Goal: Information Seeking & Learning: Learn about a topic

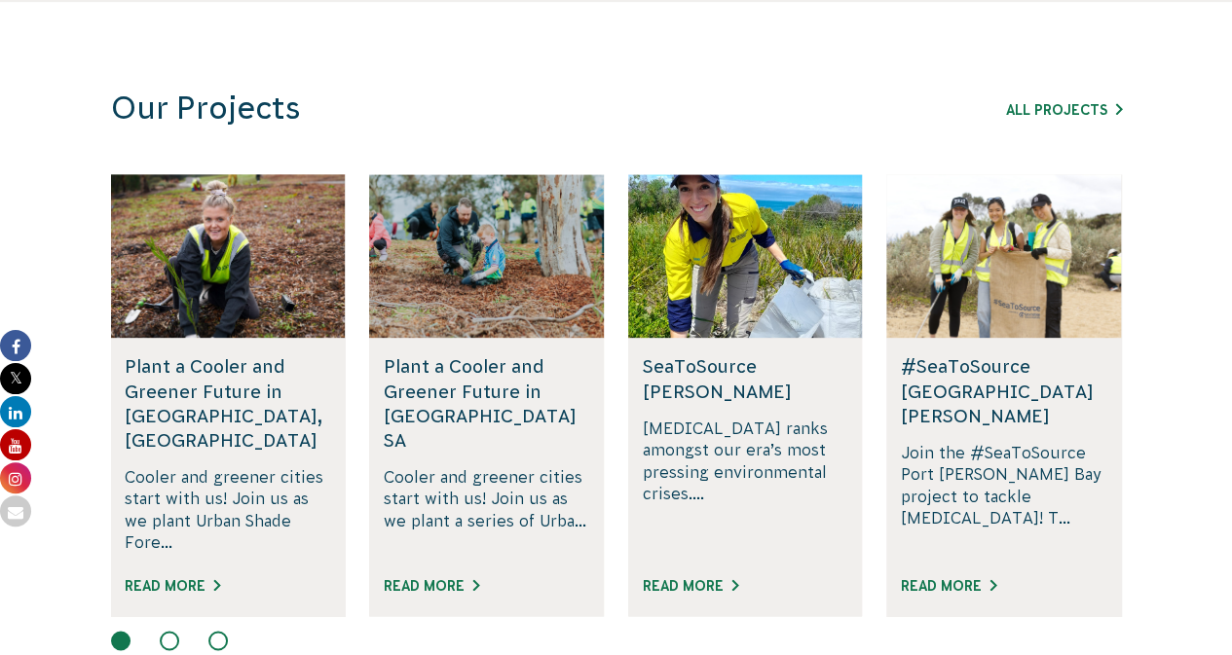
scroll to position [1169, 0]
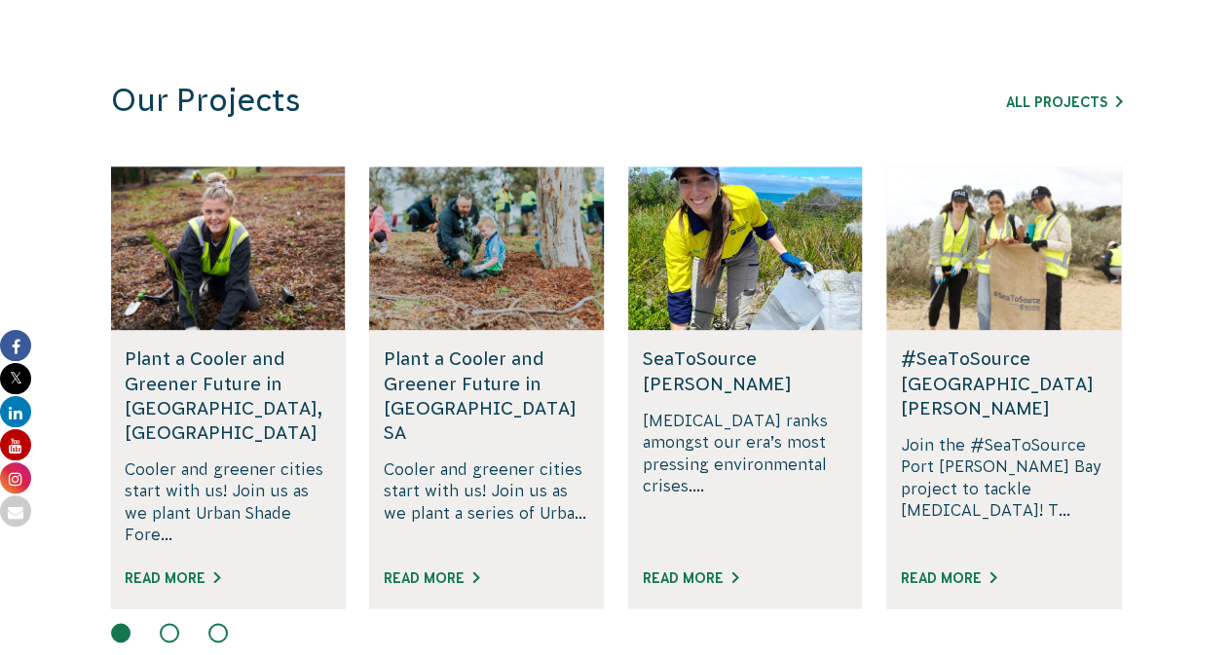
click at [1041, 112] on div "All Projects" at bounding box center [1011, 101] width 222 height 23
click at [1041, 105] on link "All Projects" at bounding box center [1064, 102] width 116 height 16
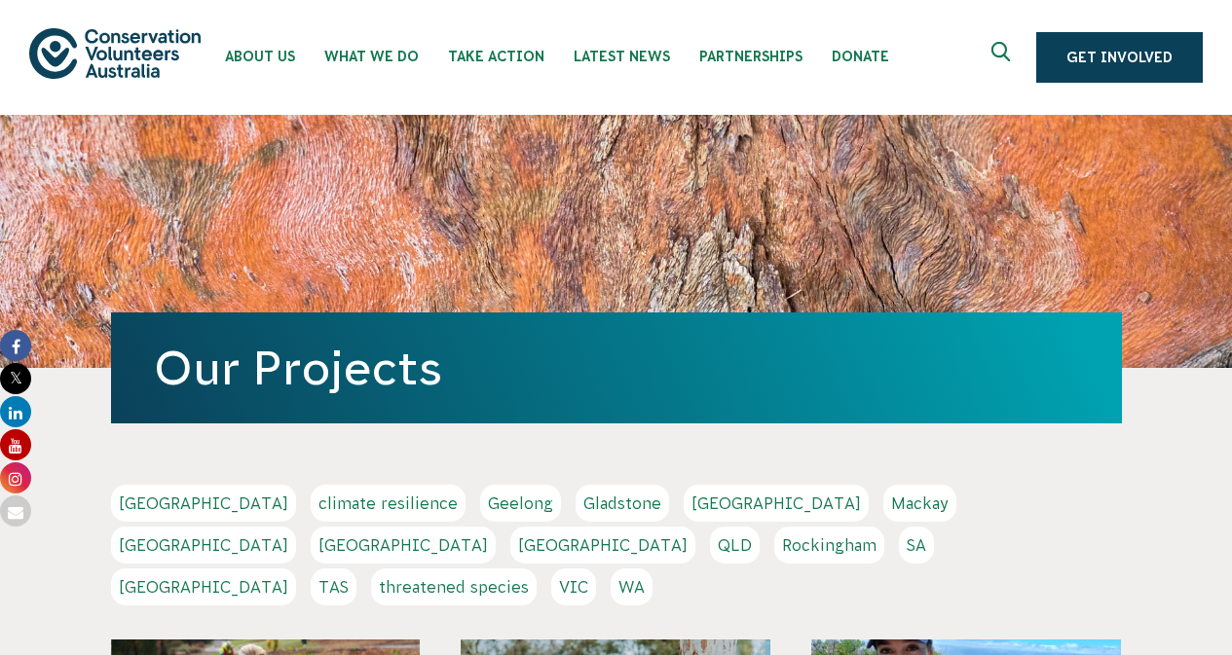
scroll to position [292, 0]
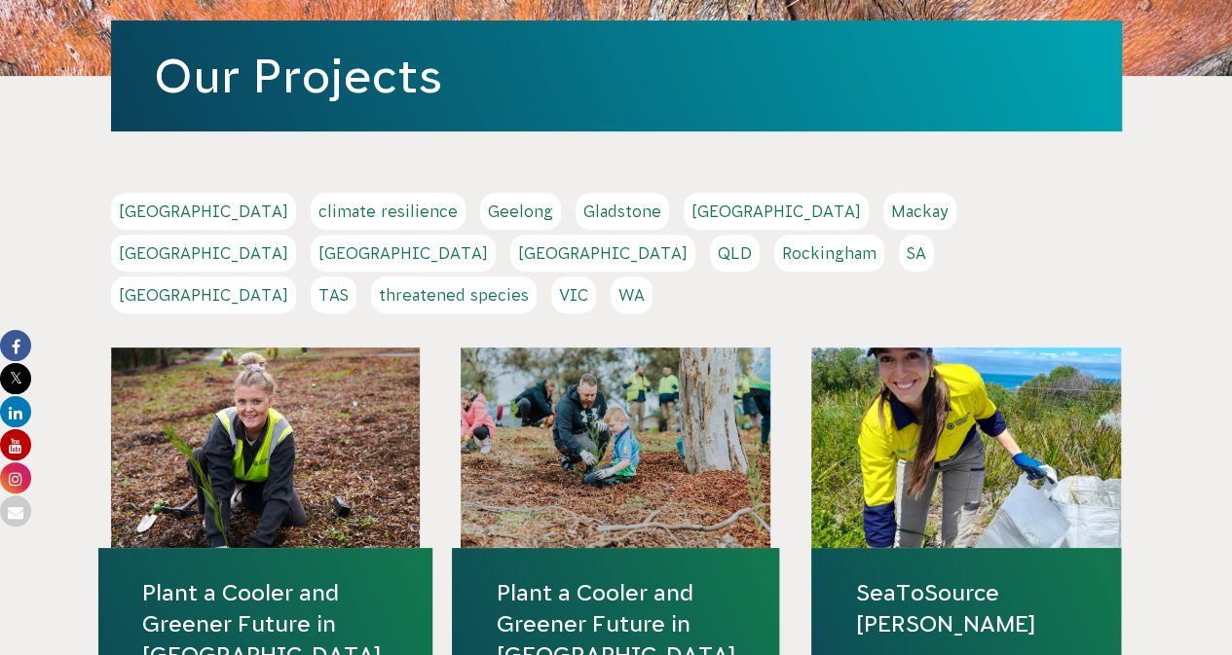
click at [856, 213] on div "Adelaide climate resilience Geelong Gladstone Hobart Mackay Melbourne NSW Perth…" at bounding box center [616, 256] width 1011 height 126
click at [496, 235] on link "[GEOGRAPHIC_DATA]" at bounding box center [403, 253] width 185 height 37
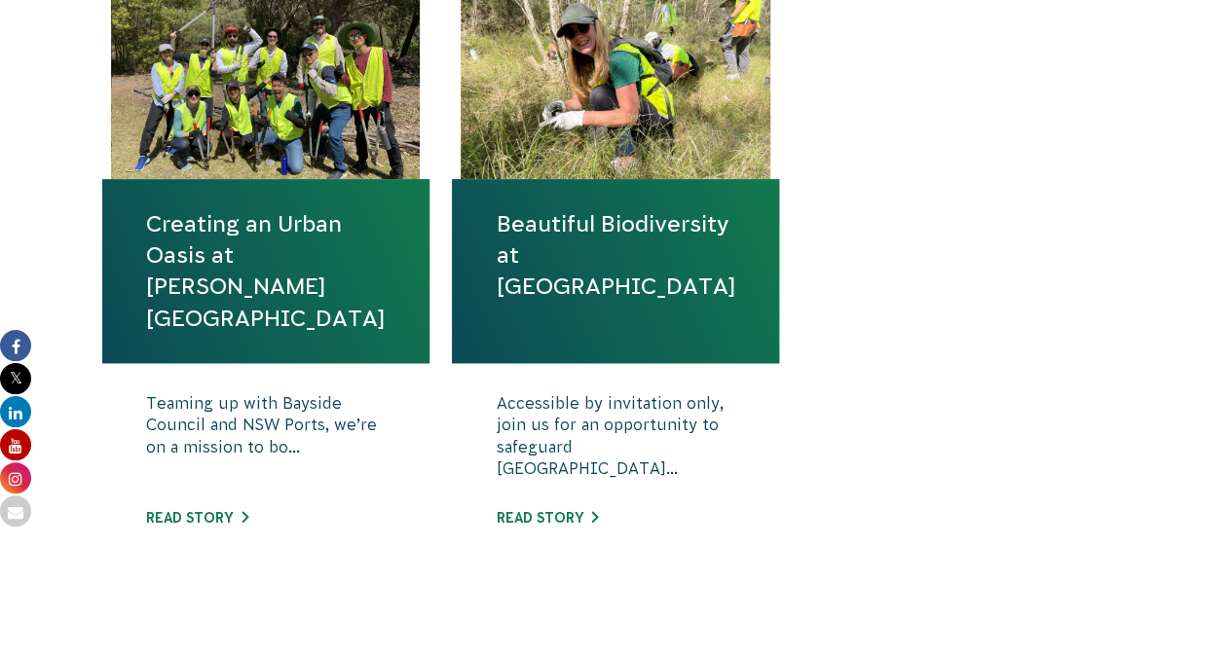
scroll to position [877, 0]
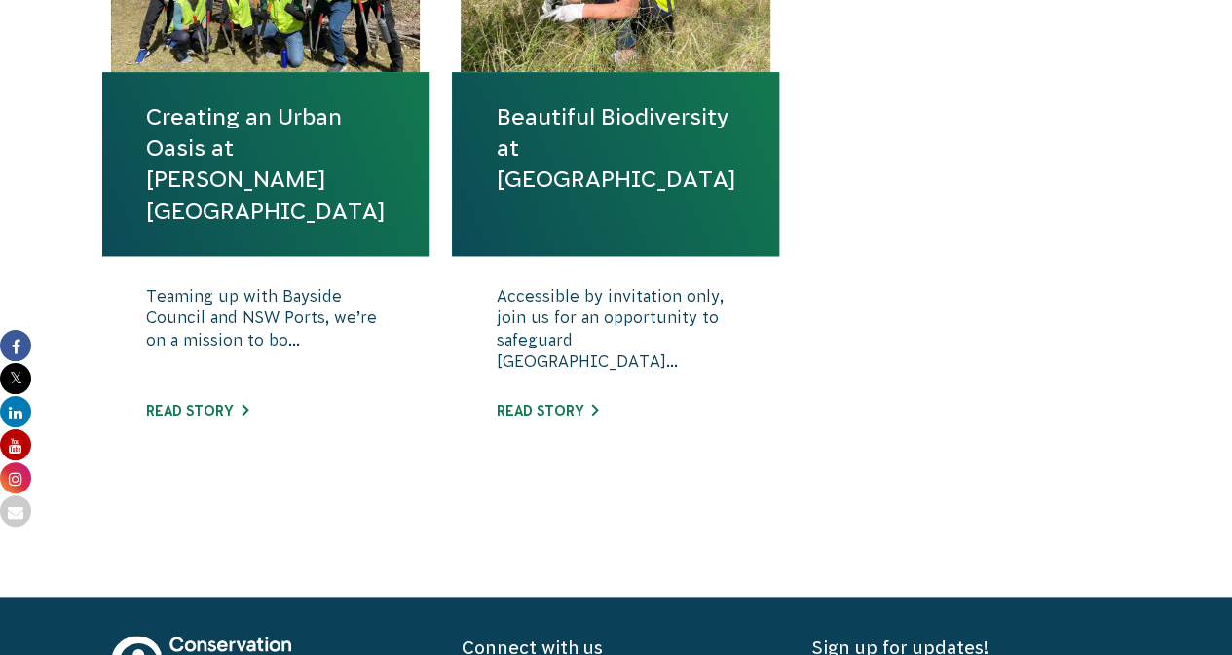
drag, startPoint x: 641, startPoint y: 227, endPoint x: 510, endPoint y: 175, distance: 140.4
click at [510, 175] on h4 "Beautiful Biodiversity at Londonderry Woodland" at bounding box center [615, 164] width 327 height 184
copy link "Londonderry Woodland"
click at [263, 341] on p "Teaming up with Bayside Council and NSW Ports, we’re on a mission to bo..." at bounding box center [266, 333] width 240 height 97
click at [228, 413] on link "Read story" at bounding box center [197, 411] width 102 height 16
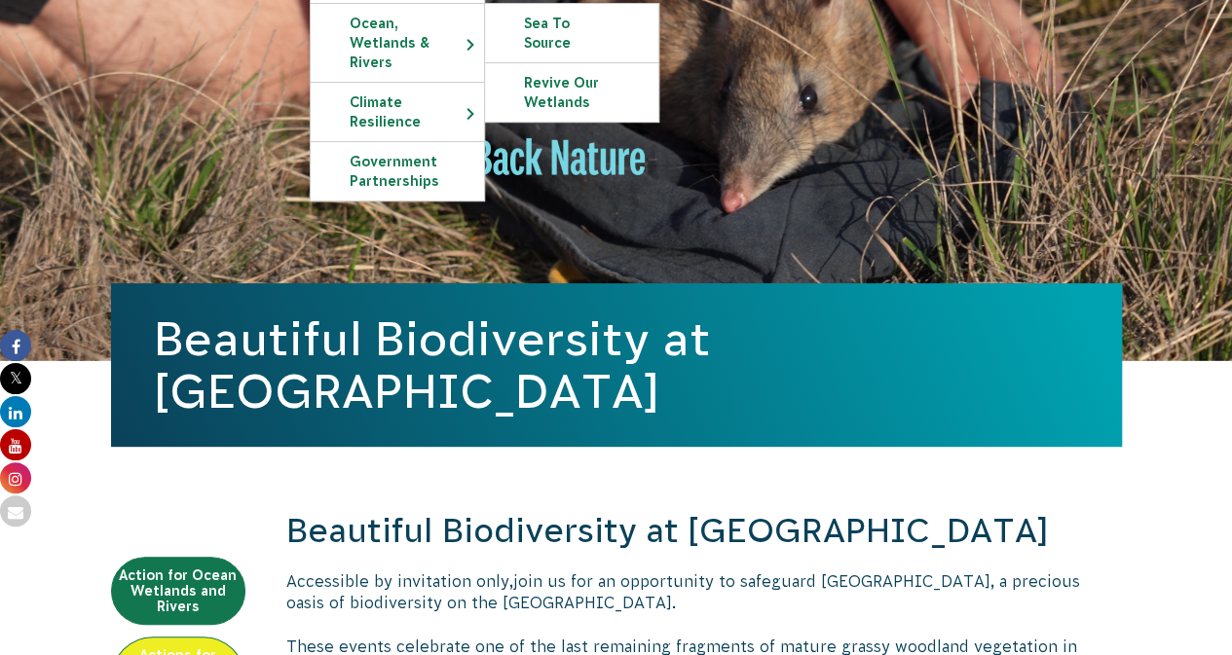
scroll to position [390, 0]
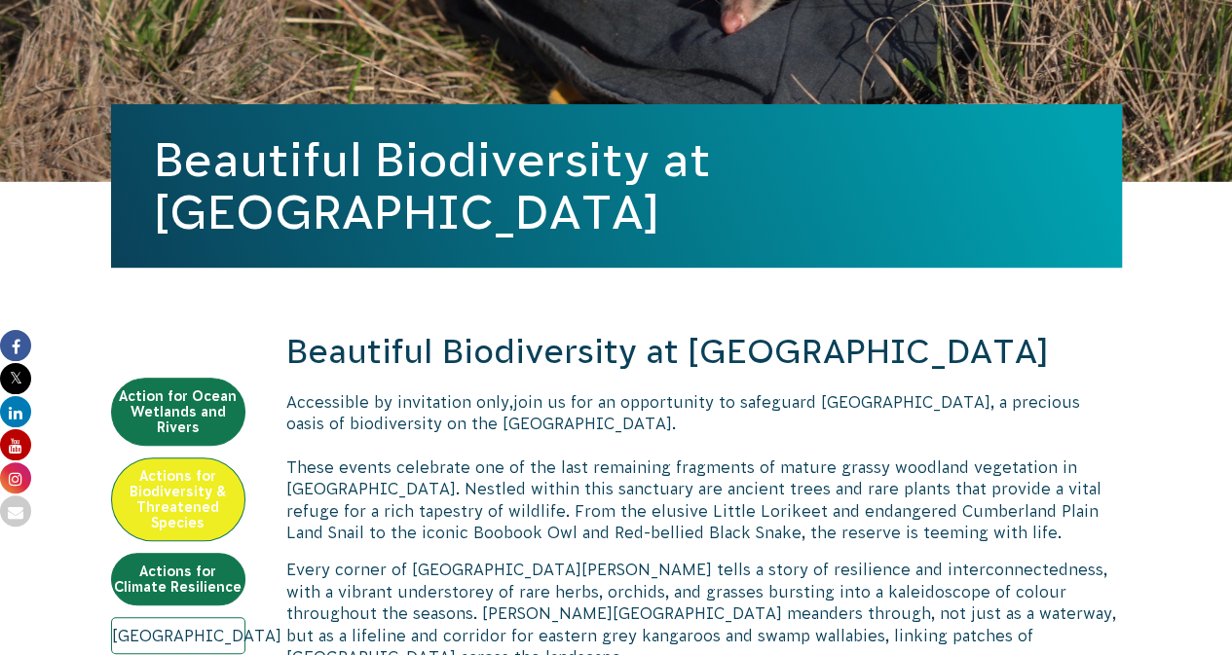
click at [765, 141] on h1 "Beautiful Biodiversity at Londonderry Woodland" at bounding box center [616, 185] width 925 height 105
drag, startPoint x: 765, startPoint y: 141, endPoint x: 313, endPoint y: 222, distance: 459.1
click at [313, 222] on h1 "Beautiful Biodiversity at Londonderry Woodland" at bounding box center [616, 185] width 925 height 105
copy h1 "Londonderry Woodland"
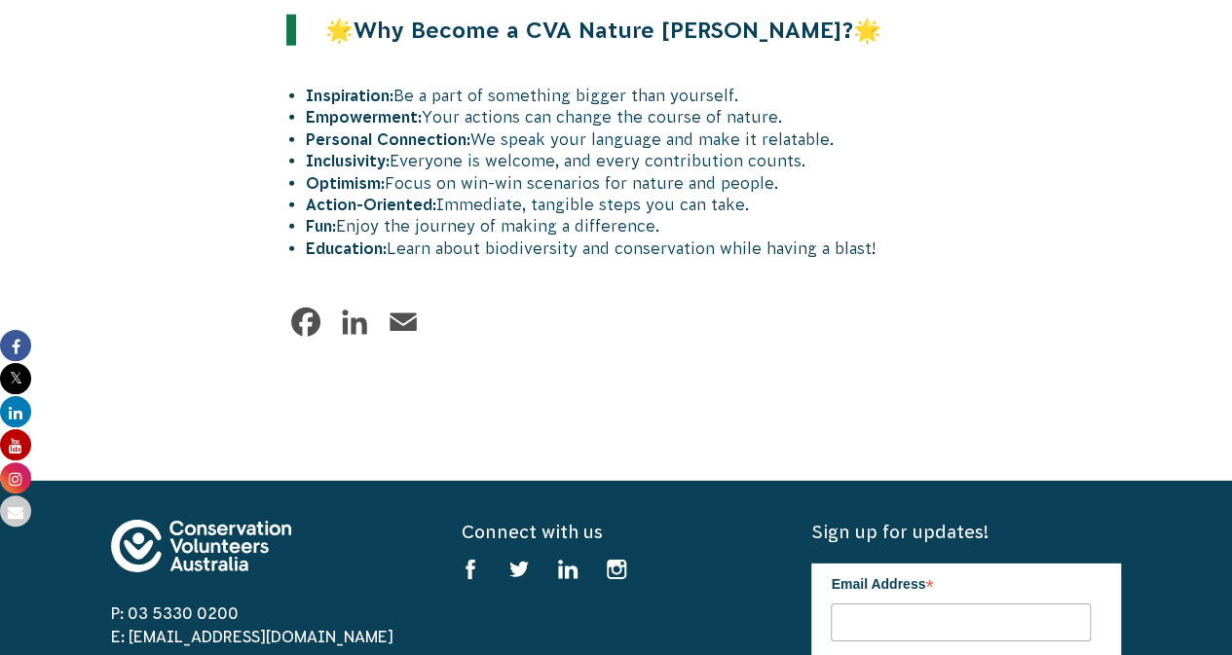
scroll to position [2727, 0]
